Goal: Task Accomplishment & Management: Manage account settings

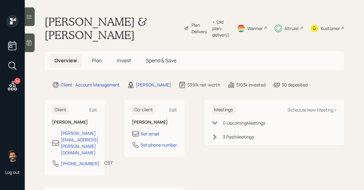
click at [119, 62] on span "Invest" at bounding box center [124, 60] width 14 height 7
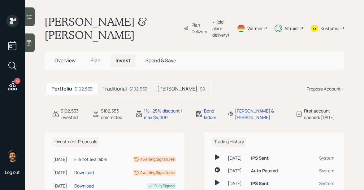
click at [116, 89] on h5 "Traditional" at bounding box center [115, 89] width 24 height 6
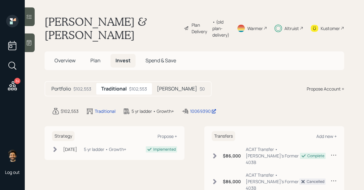
scroll to position [16, 0]
